Goal: Information Seeking & Learning: Learn about a topic

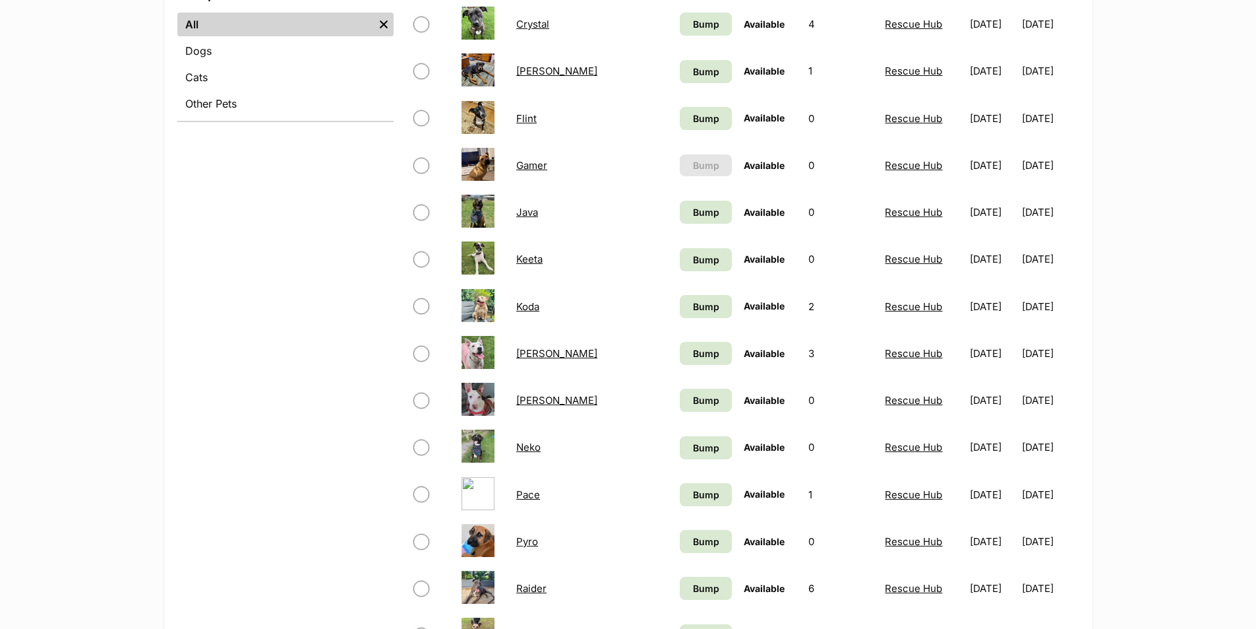
scroll to position [528, 0]
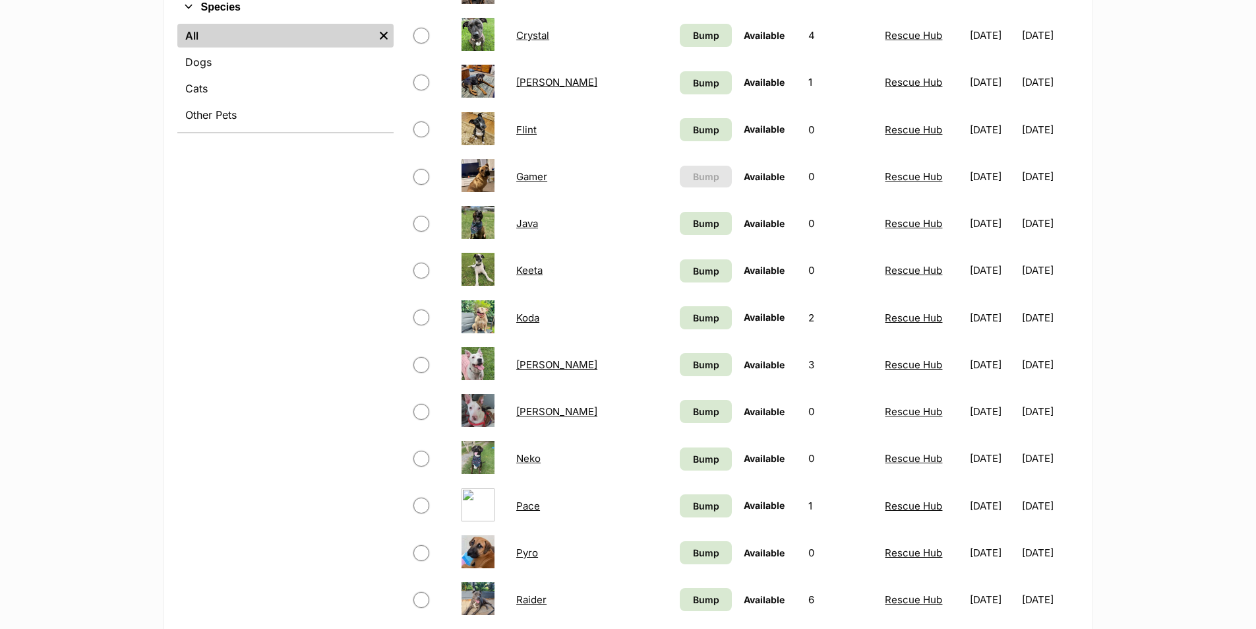
click at [530, 172] on link "Gamer" at bounding box center [531, 176] width 31 height 13
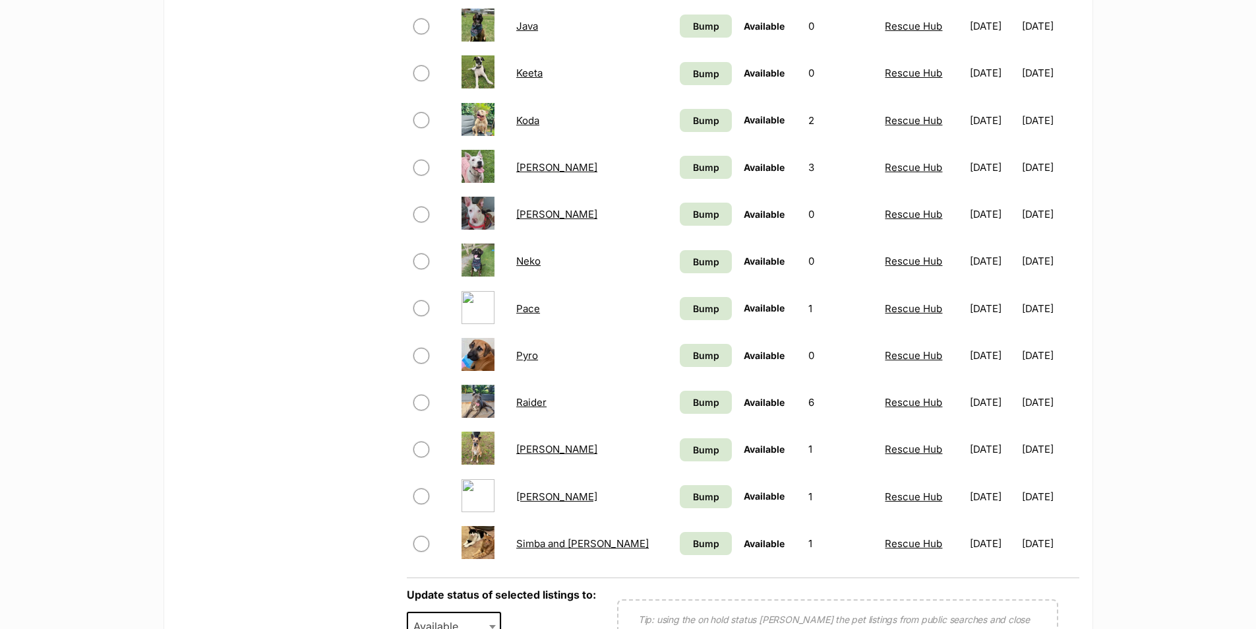
scroll to position [726, 0]
click at [530, 357] on link "Pyro" at bounding box center [527, 354] width 22 height 13
click at [535, 397] on link "Raider" at bounding box center [531, 401] width 30 height 13
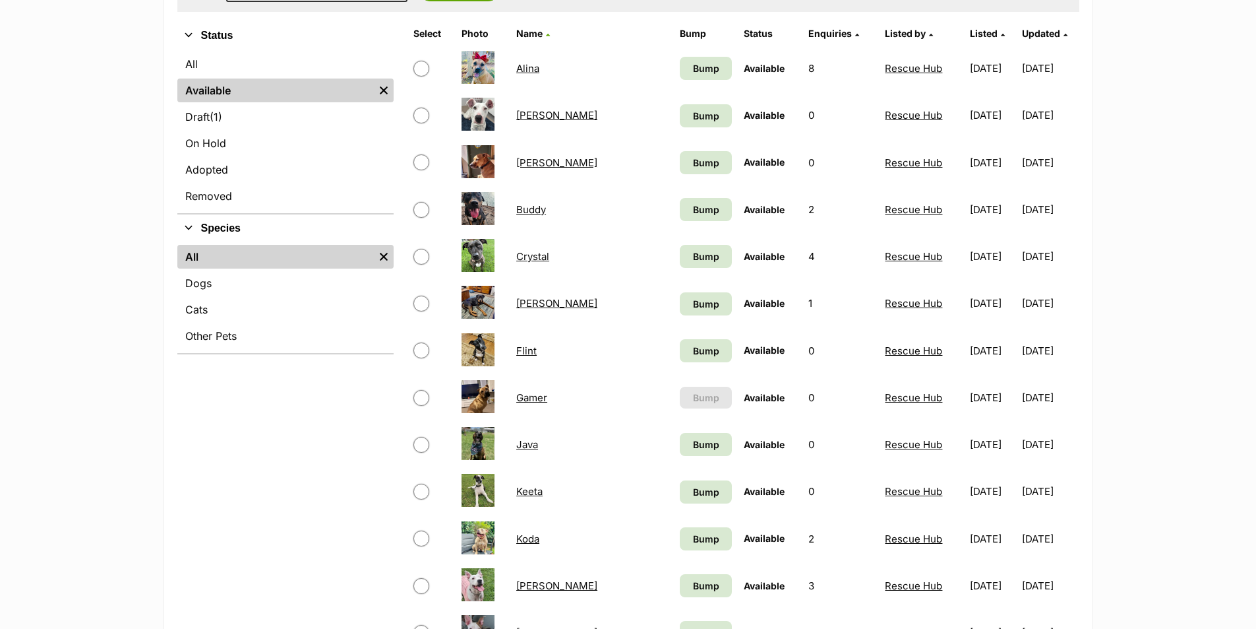
scroll to position [132, 0]
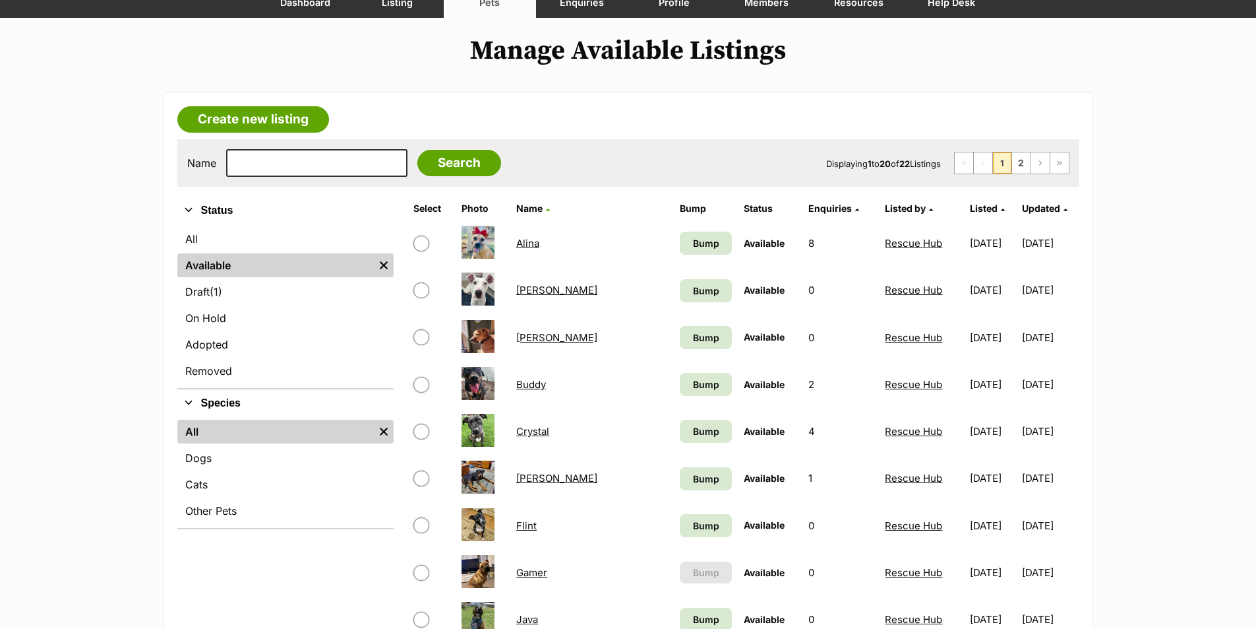
click at [526, 381] on link "Buddy" at bounding box center [531, 384] width 30 height 13
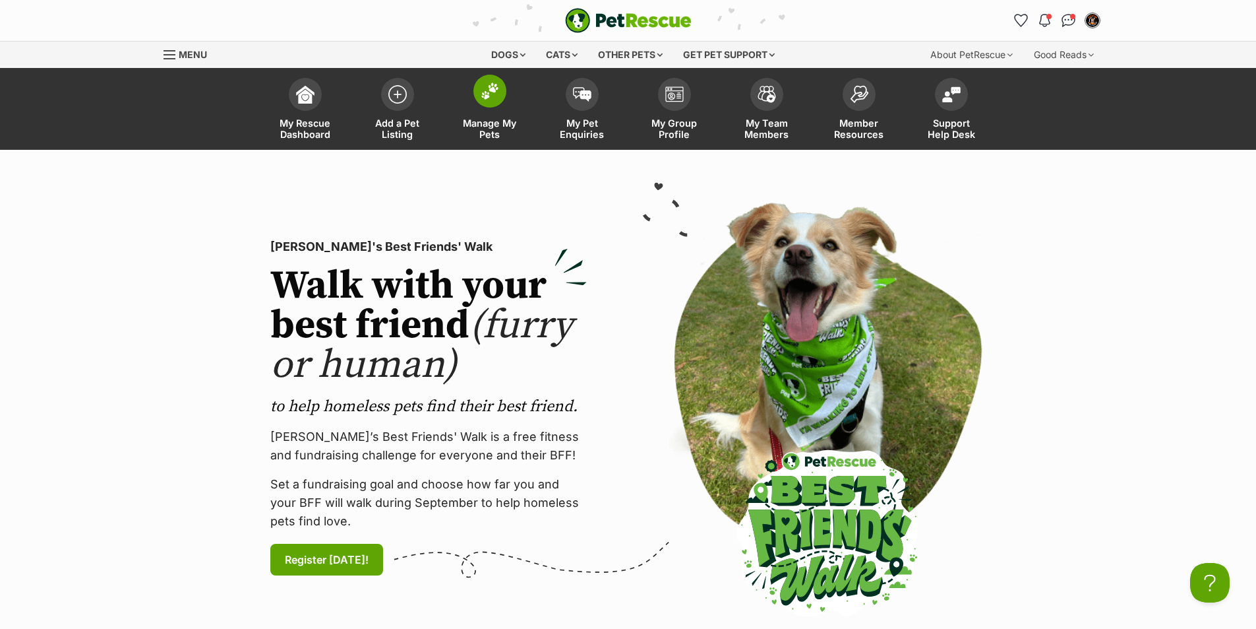
click at [487, 92] on img at bounding box center [490, 90] width 18 height 17
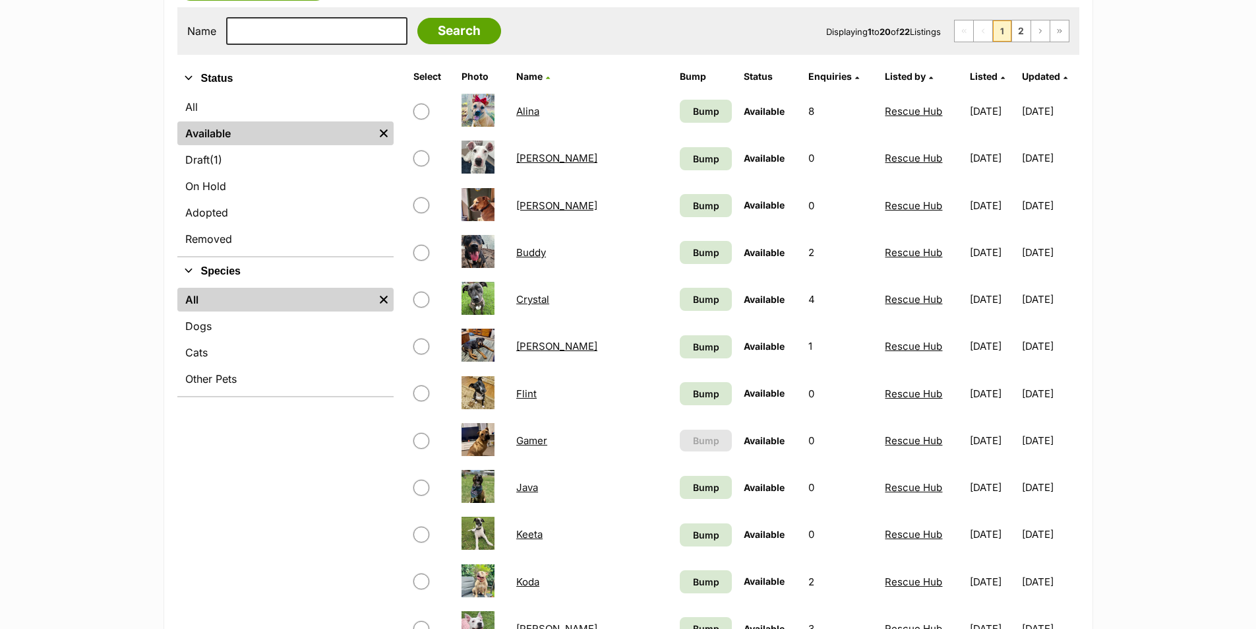
scroll to position [66, 0]
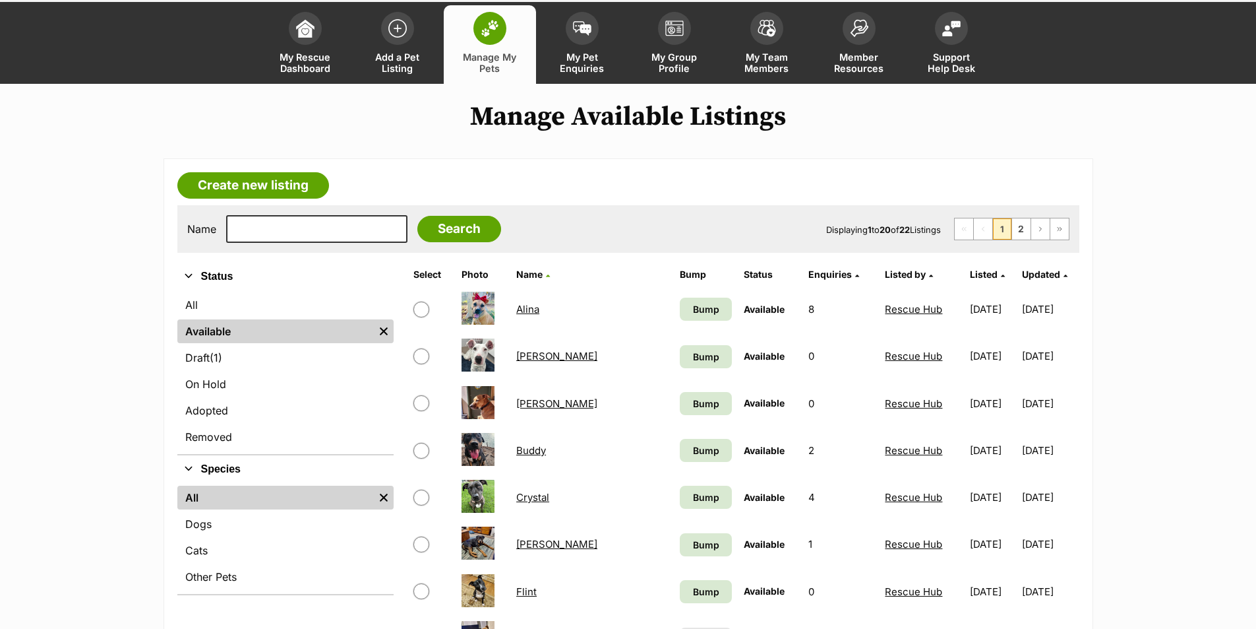
click at [533, 361] on link "[PERSON_NAME]" at bounding box center [556, 356] width 81 height 13
click at [533, 359] on link "[PERSON_NAME]" at bounding box center [556, 356] width 81 height 13
